Goal: Navigation & Orientation: Go to known website

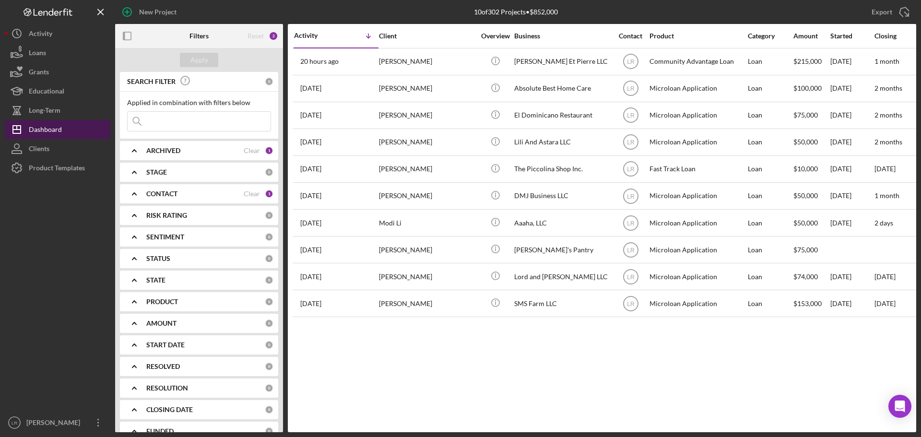
click at [52, 133] on div "Dashboard" at bounding box center [45, 131] width 33 height 22
